Goal: Information Seeking & Learning: Learn about a topic

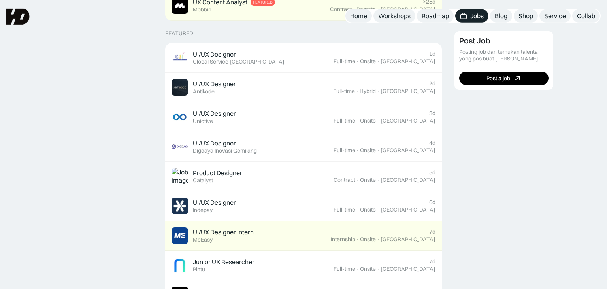
scroll to position [292, 0]
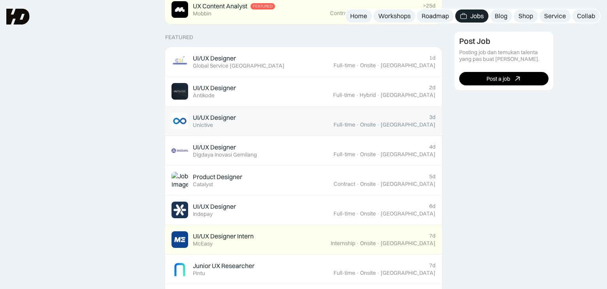
click at [242, 113] on div "UI/UX Designer Featured Unictive" at bounding box center [253, 121] width 162 height 17
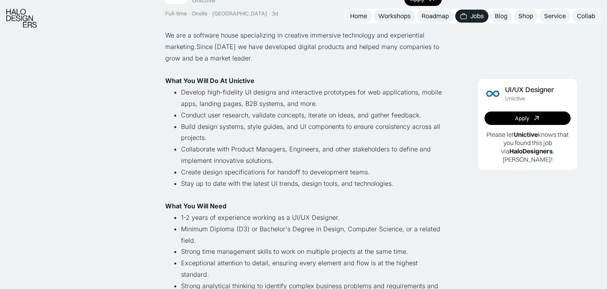
scroll to position [83, 0]
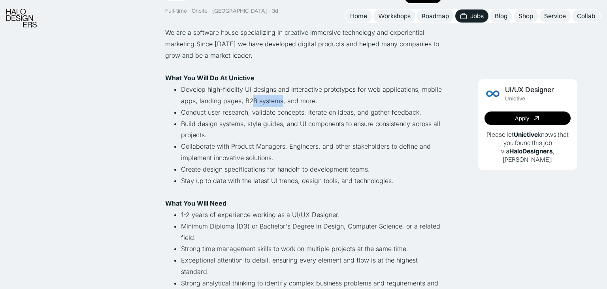
drag, startPoint x: 246, startPoint y: 99, endPoint x: 283, endPoint y: 100, distance: 36.8
click at [280, 99] on li "Develop high-fidelity UI designs and interactive prototypes for web application…" at bounding box center [311, 95] width 261 height 23
click at [352, 105] on li "Develop high-fidelity UI designs and interactive prototypes for web application…" at bounding box center [311, 95] width 261 height 23
drag, startPoint x: 219, startPoint y: 115, endPoint x: 346, endPoint y: 137, distance: 128.5
click at [346, 137] on ul "Develop high-fidelity UI designs and interactive prototypes for web application…" at bounding box center [303, 141] width 277 height 114
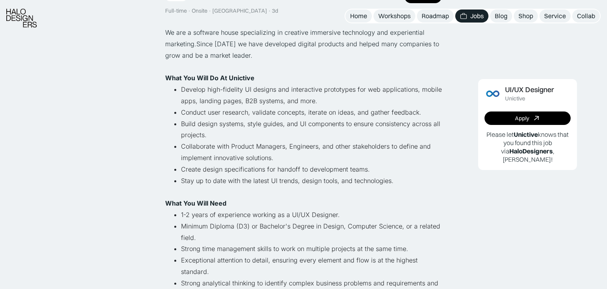
click at [347, 137] on li "Build design systems, style guides, and UI components to ensure consistency acr…" at bounding box center [311, 129] width 261 height 23
drag, startPoint x: 212, startPoint y: 148, endPoint x: 323, endPoint y: 158, distance: 111.5
click at [323, 158] on li "Collaborate with Product Managers, Engineers, and other stakeholders to define …" at bounding box center [311, 152] width 261 height 23
click at [331, 159] on li "Collaborate with Product Managers, Engineers, and other stakeholders to define …" at bounding box center [311, 152] width 261 height 23
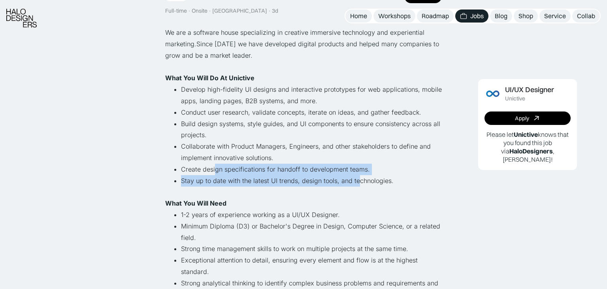
drag, startPoint x: 214, startPoint y: 167, endPoint x: 361, endPoint y: 181, distance: 147.0
click at [361, 181] on ul "Develop high-fidelity UI designs and interactive prototypes for web application…" at bounding box center [303, 141] width 277 height 114
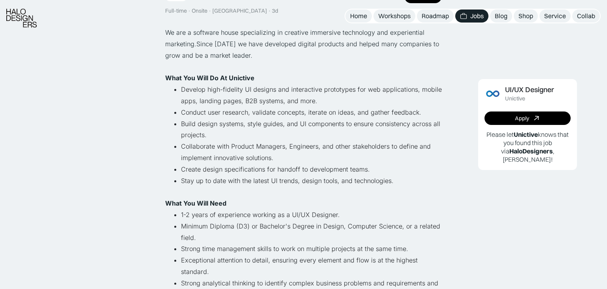
click at [425, 180] on li "Stay up to date with the latest UI trends, design tools, and technologies." at bounding box center [311, 186] width 261 height 23
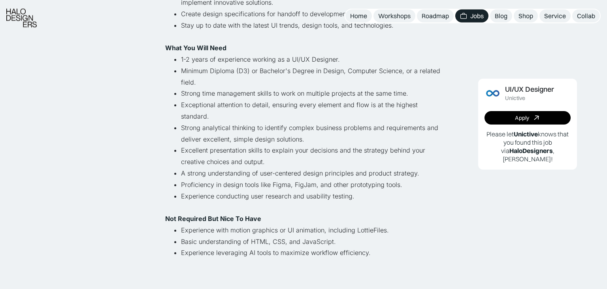
scroll to position [250, 0]
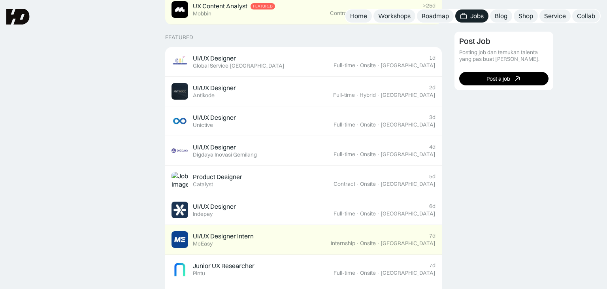
scroll to position [292, 0]
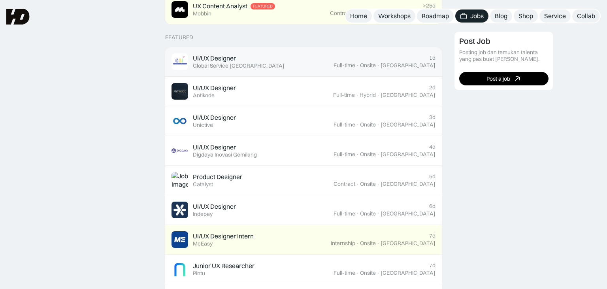
click at [252, 63] on div "Global Service [GEOGRAPHIC_DATA]" at bounding box center [239, 65] width 92 height 7
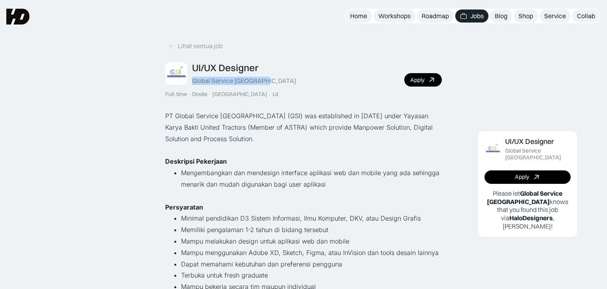
drag, startPoint x: 193, startPoint y: 80, endPoint x: 284, endPoint y: 74, distance: 90.3
click at [284, 74] on div "UI/UX Designer Global Service Indonesia Full-time · Onsite · Jakarta · 1d Apply" at bounding box center [303, 80] width 277 height 36
copy div "Global Service [GEOGRAPHIC_DATA]"
